Goal: Transaction & Acquisition: Purchase product/service

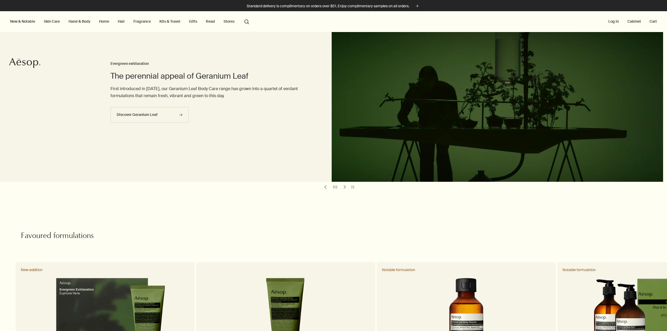
click at [250, 23] on button "search Search" at bounding box center [246, 21] width 9 height 10
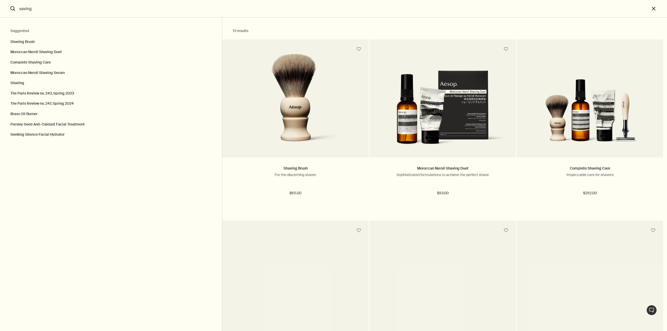
type input "saving"
